Goal: Find specific page/section: Find specific page/section

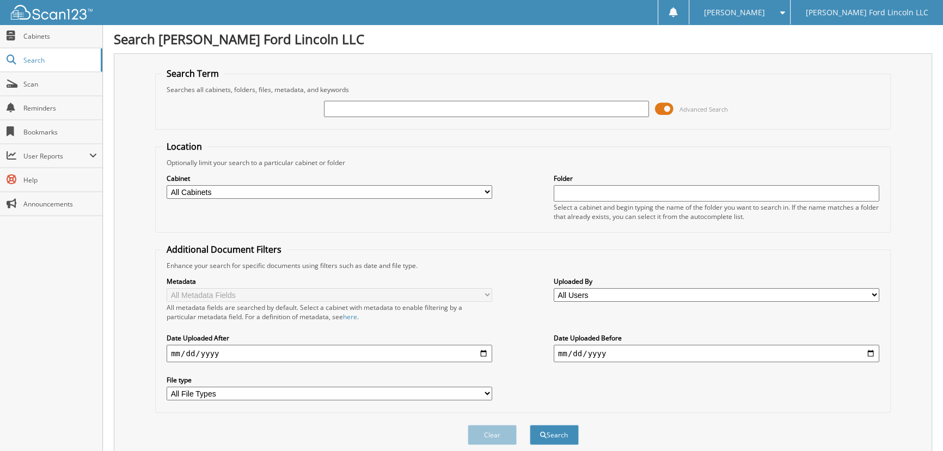
click at [568, 105] on input "text" at bounding box center [487, 109] width 326 height 16
click at [46, 45] on link "Cabinets" at bounding box center [51, 35] width 102 height 23
click at [553, 103] on input "text" at bounding box center [487, 109] width 326 height 16
click at [366, 108] on input "431" at bounding box center [487, 109] width 326 height 16
type input "431747"
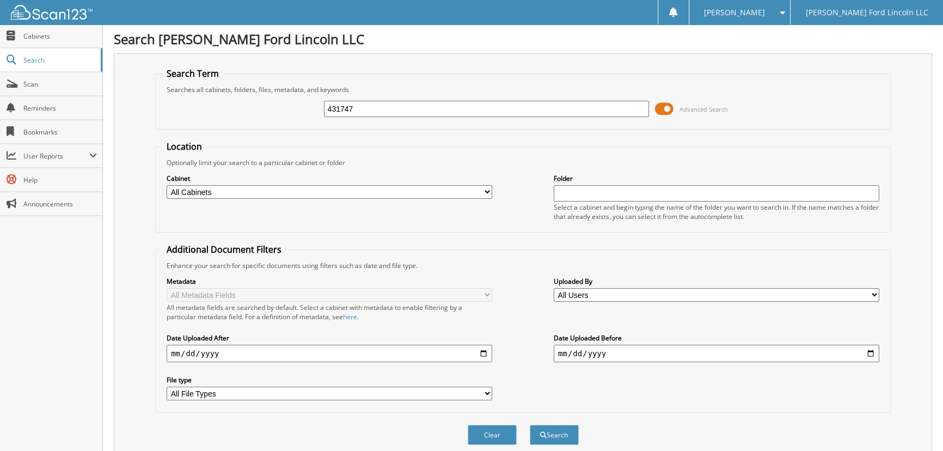
click at [530, 425] on button "Search" at bounding box center [554, 435] width 49 height 20
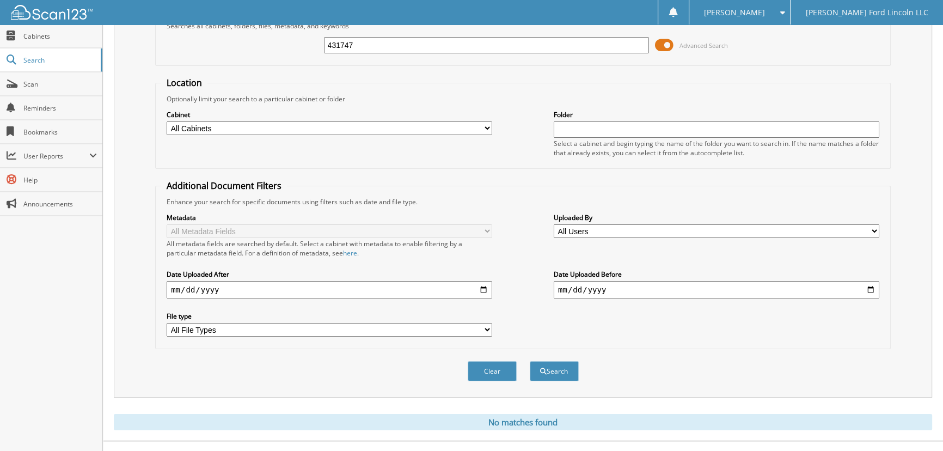
scroll to position [75, 0]
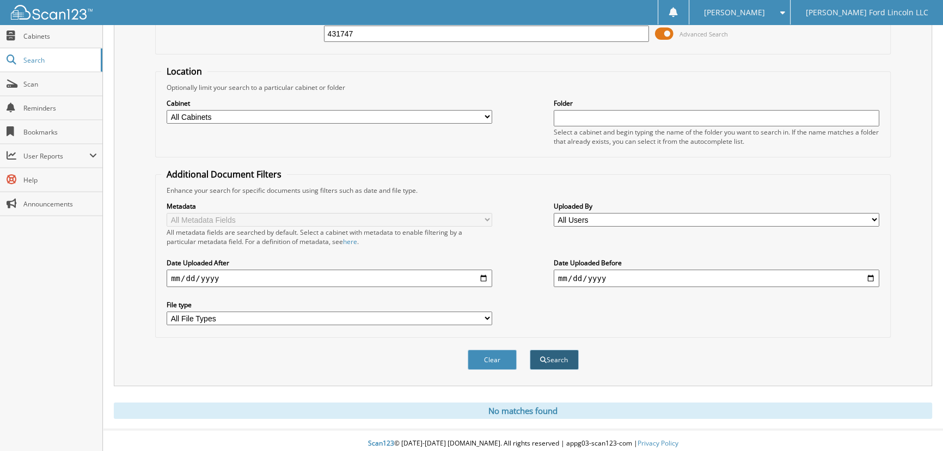
click at [545, 349] on button "Search" at bounding box center [554, 359] width 49 height 20
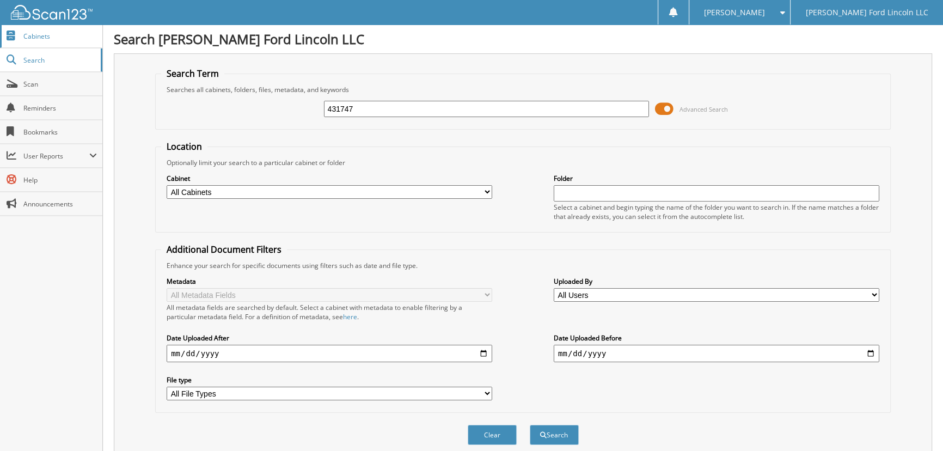
click at [58, 33] on span "Cabinets" at bounding box center [59, 36] width 73 height 9
